Goal: Transaction & Acquisition: Purchase product/service

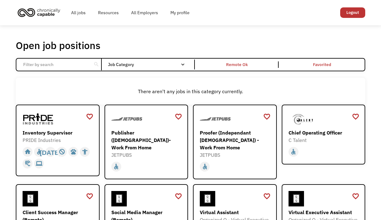
click at [260, 84] on div "There aren't any jobs in this category currently." at bounding box center [190, 91] width 349 height 27
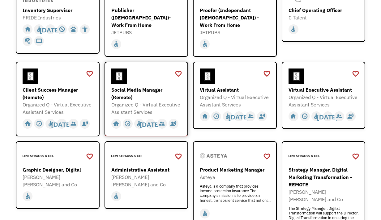
scroll to position [124, 0]
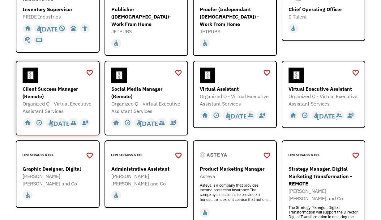
click at [42, 87] on div "Client Success Manager (Remote)" at bounding box center [59, 92] width 72 height 15
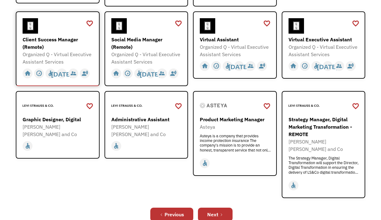
scroll to position [186, 0]
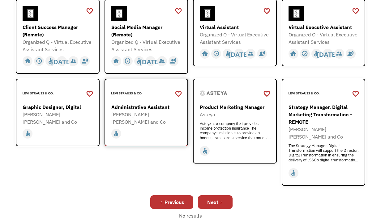
click at [150, 105] on div "Administrative Assistant" at bounding box center [147, 107] width 72 height 7
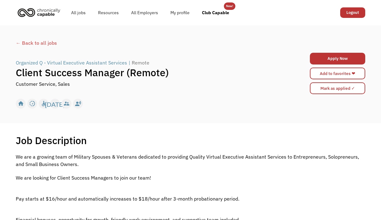
click at [182, 139] on div "Job Description Filter using keywords Search" at bounding box center [190, 140] width 349 height 12
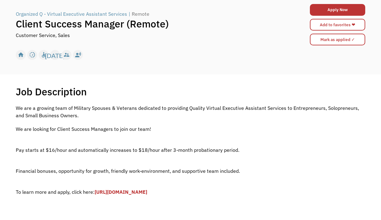
scroll to position [49, 0]
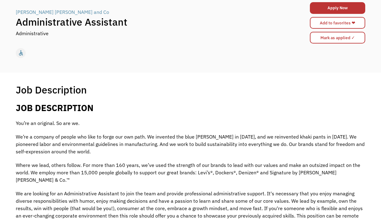
scroll to position [49, 0]
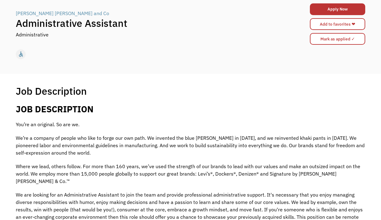
click at [177, 121] on p "You’re an original. So are we." at bounding box center [190, 124] width 349 height 7
click at [34, 13] on div "Levi Strauss and Co" at bounding box center [62, 13] width 93 height 7
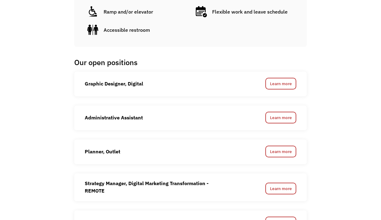
scroll to position [396, 0]
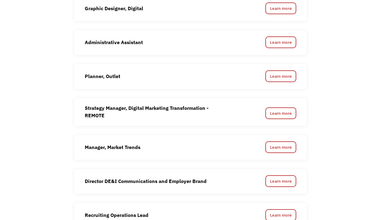
scroll to position [458, 0]
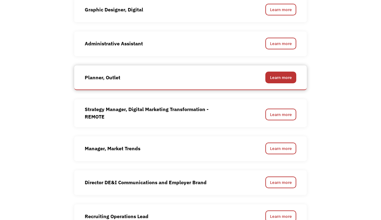
click at [277, 72] on link "Learn more" at bounding box center [280, 78] width 31 height 12
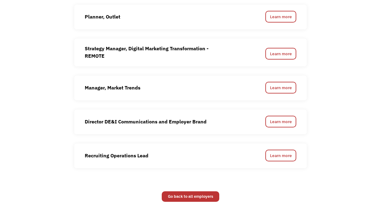
scroll to position [519, 0]
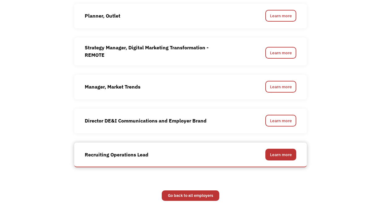
click at [279, 149] on link "Learn more" at bounding box center [280, 155] width 31 height 12
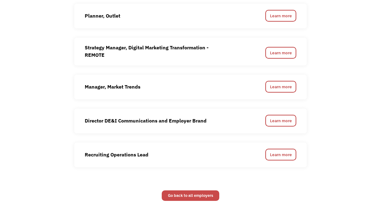
click at [187, 191] on link "Go back to all employers" at bounding box center [191, 196] width 58 height 11
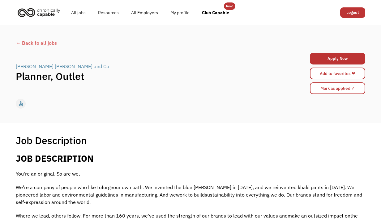
click at [262, 158] on h2 "JOB DESCRIPTION" at bounding box center [190, 158] width 349 height 11
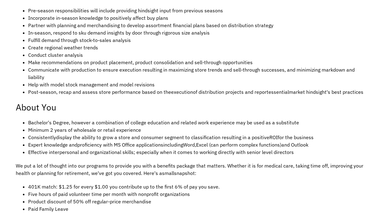
scroll to position [297, 0]
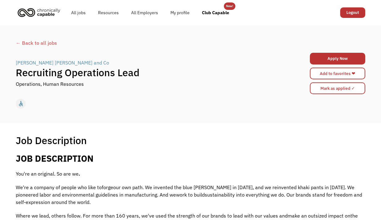
scroll to position [12, 0]
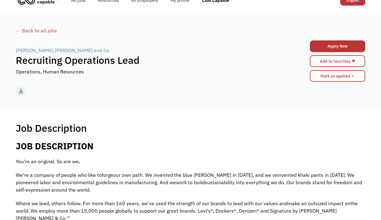
click at [263, 134] on div "Job Description Filter using keywords Search" at bounding box center [190, 128] width 349 height 12
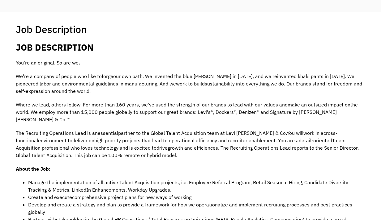
scroll to position [124, 0]
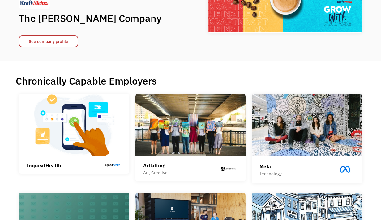
scroll to position [99, 0]
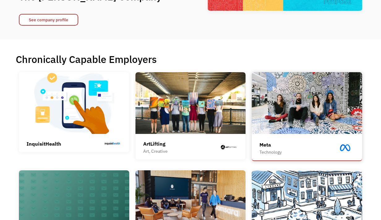
click at [307, 97] on img at bounding box center [307, 103] width 110 height 62
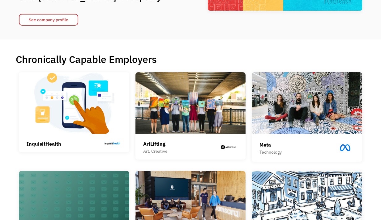
click at [186, 117] on img at bounding box center [190, 103] width 110 height 62
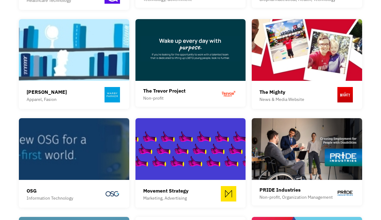
scroll to position [557, 0]
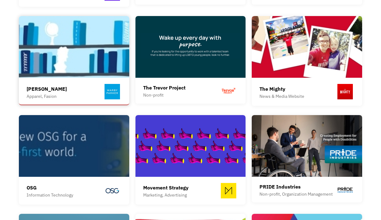
click at [80, 60] on img at bounding box center [74, 47] width 110 height 62
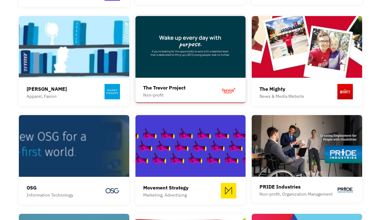
click at [173, 51] on img at bounding box center [190, 47] width 110 height 62
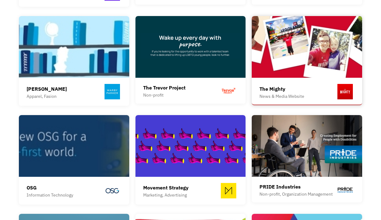
click at [274, 58] on img at bounding box center [307, 47] width 110 height 62
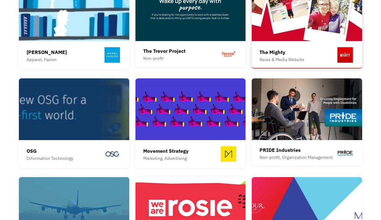
scroll to position [594, 0]
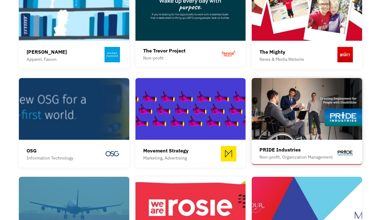
click at [293, 92] on img at bounding box center [307, 109] width 110 height 62
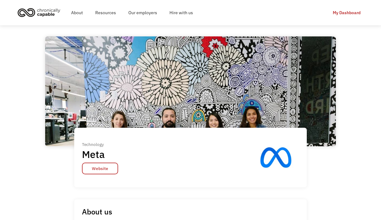
click at [51, 187] on div "Technology Meta Website Technology Meta Website" at bounding box center [190, 121] width 291 height 170
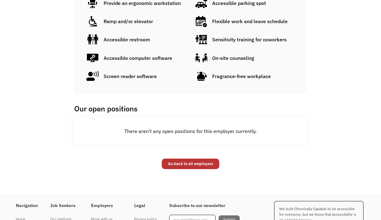
scroll to position [450, 0]
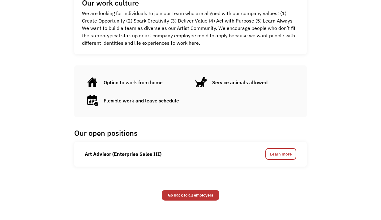
scroll to position [284, 0]
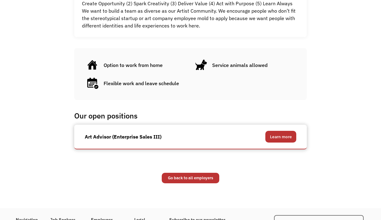
click at [282, 137] on link "Learn more" at bounding box center [280, 137] width 31 height 12
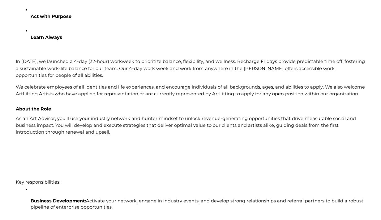
scroll to position [346, 0]
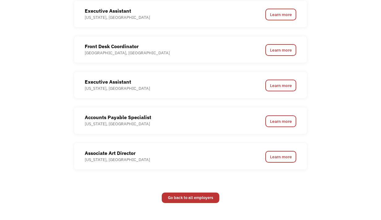
scroll to position [569, 0]
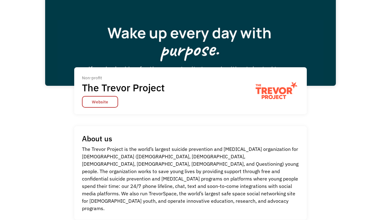
scroll to position [62, 0]
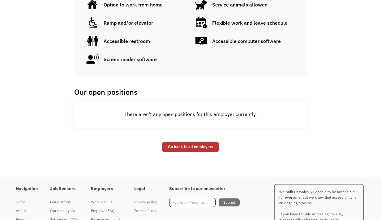
scroll to position [383, 0]
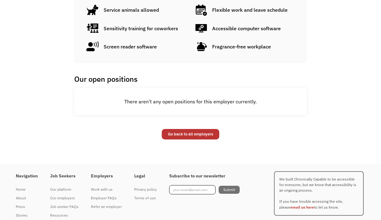
scroll to position [467, 0]
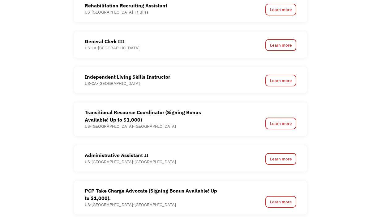
scroll to position [643, 0]
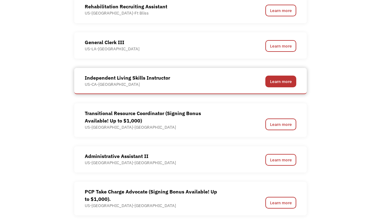
click at [281, 80] on link "Learn more" at bounding box center [280, 82] width 31 height 12
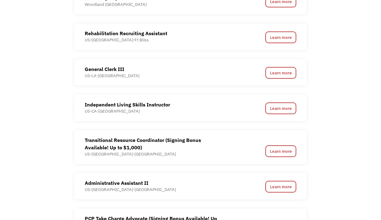
scroll to position [606, 0]
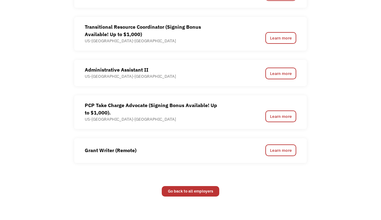
scroll to position [742, 0]
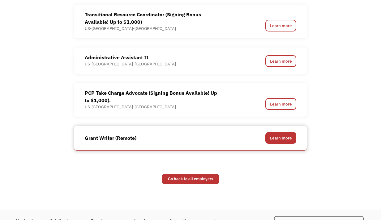
click at [276, 139] on link "Learn more" at bounding box center [280, 138] width 31 height 12
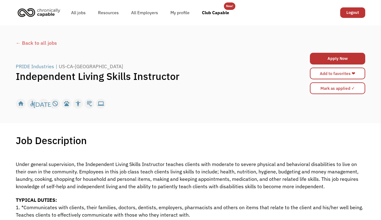
click at [194, 142] on div "Job Description Filter using keywords Search" at bounding box center [190, 140] width 349 height 12
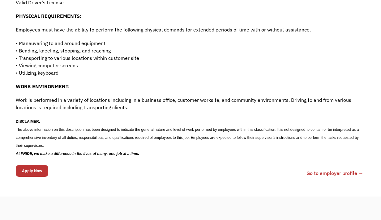
scroll to position [458, 0]
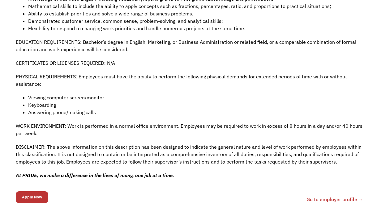
scroll to position [495, 0]
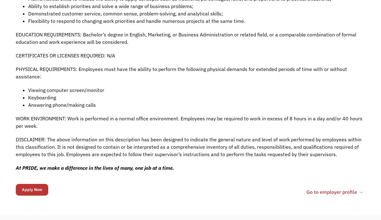
click at [161, 101] on li "Answering phone/making calls" at bounding box center [196, 104] width 337 height 7
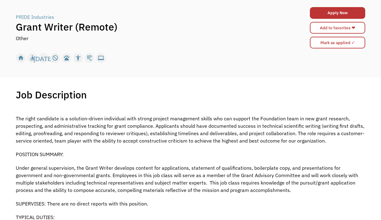
scroll to position [0, 0]
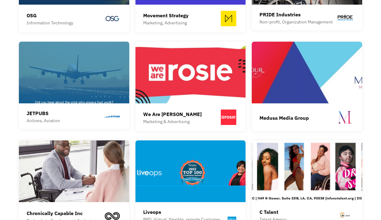
scroll to position [730, 0]
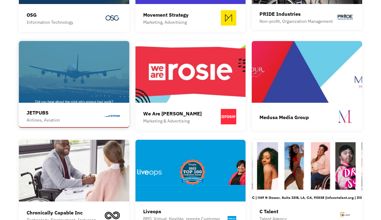
click at [78, 83] on img at bounding box center [74, 72] width 110 height 62
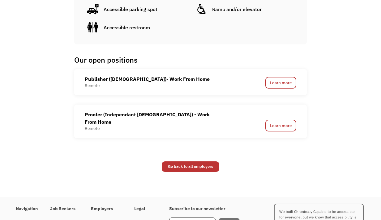
scroll to position [408, 0]
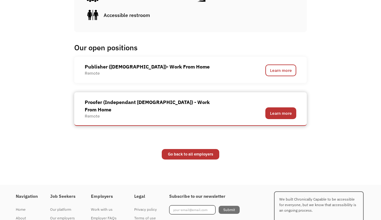
click at [284, 108] on link "Learn more" at bounding box center [280, 114] width 31 height 12
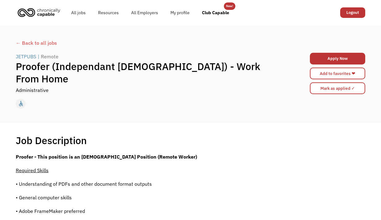
click at [333, 58] on link "Apply Now" at bounding box center [337, 59] width 55 height 12
